Goal: Task Accomplishment & Management: Manage account settings

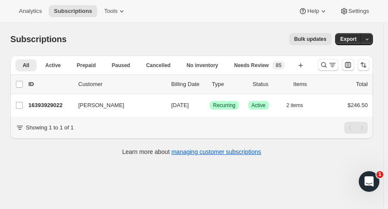
click at [325, 65] on icon "Search and filter results" at bounding box center [324, 65] width 9 height 9
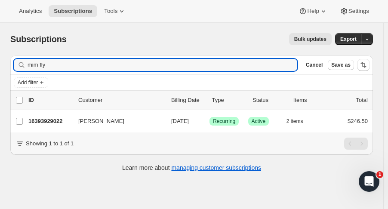
drag, startPoint x: 45, startPoint y: 66, endPoint x: -21, endPoint y: 68, distance: 65.4
click at [0, 68] on html "Analytics Subscriptions Tools Help Settings Skip to content Subscriptions. This…" at bounding box center [194, 104] width 388 height 209
type input "[PERSON_NAME]"
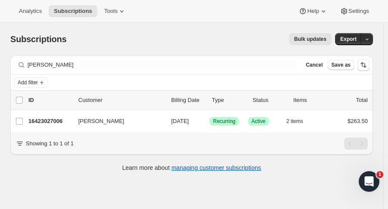
click at [46, 123] on p "16423027006" at bounding box center [49, 121] width 43 height 9
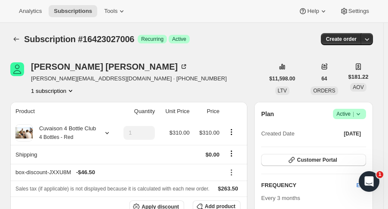
click at [101, 79] on span "[PERSON_NAME][EMAIL_ADDRESS][DOMAIN_NAME] · [PHONE_NUMBER]" at bounding box center [129, 78] width 196 height 9
click at [71, 90] on icon "Product actions" at bounding box center [70, 91] width 9 height 9
click at [70, 90] on icon "Product actions" at bounding box center [70, 91] width 9 height 9
click at [342, 156] on button "Customer Portal" at bounding box center [313, 160] width 105 height 12
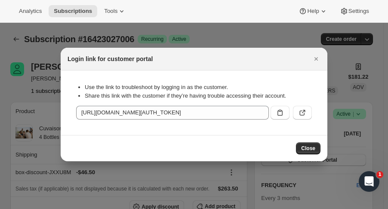
click at [305, 115] on icon ":r74:" at bounding box center [302, 112] width 9 height 9
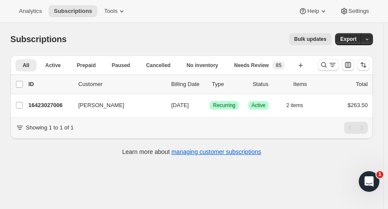
click at [63, 105] on p "16423027006" at bounding box center [49, 105] width 43 height 9
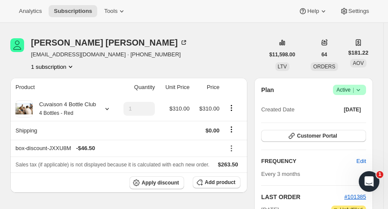
scroll to position [26, 0]
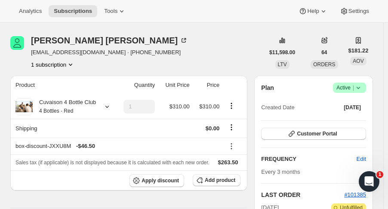
click at [366, 87] on span "Success Active |" at bounding box center [349, 88] width 33 height 10
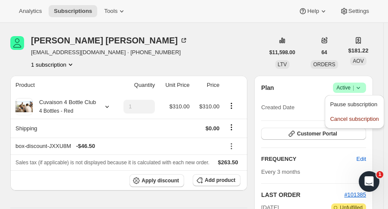
click at [354, 107] on span "Pause subscription" at bounding box center [353, 104] width 47 height 6
